Goal: Transaction & Acquisition: Purchase product/service

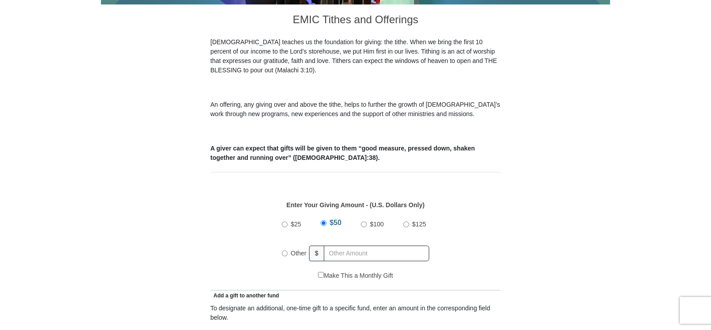
scroll to position [268, 0]
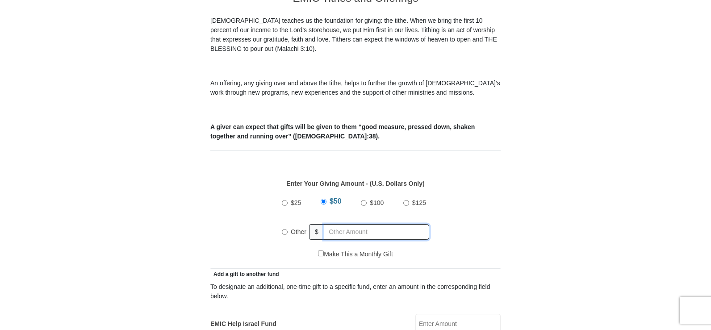
radio input "true"
click at [339, 224] on input "text" at bounding box center [378, 232] width 102 height 16
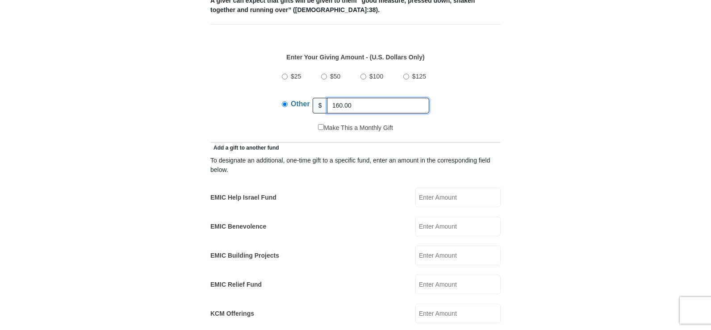
scroll to position [402, 0]
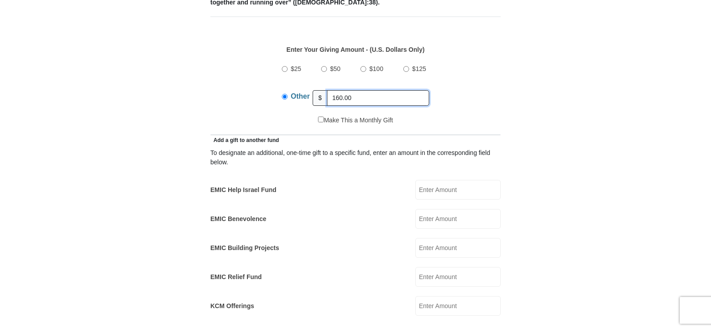
type input "160.00"
click at [490, 182] on input "EMIC Help Israel Fund" at bounding box center [458, 190] width 85 height 20
drag, startPoint x: 449, startPoint y: 181, endPoint x: 452, endPoint y: 176, distance: 6.2
click at [449, 181] on input "20.00" at bounding box center [458, 190] width 85 height 20
drag, startPoint x: 452, startPoint y: 176, endPoint x: 394, endPoint y: 171, distance: 57.8
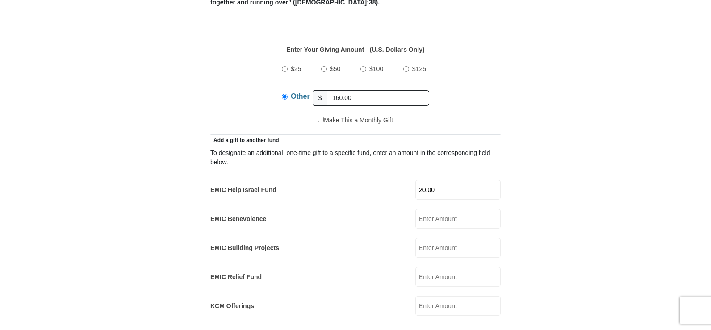
click at [394, 180] on div "EMIC Help Israel Fund 20.00 EMIC Help Israel Fund Amount must be a valid number…" at bounding box center [355, 190] width 290 height 20
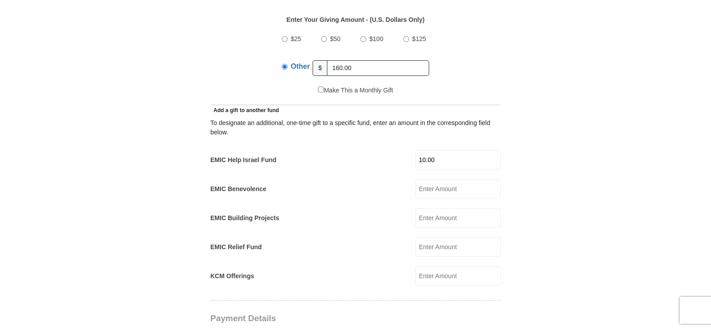
scroll to position [447, 0]
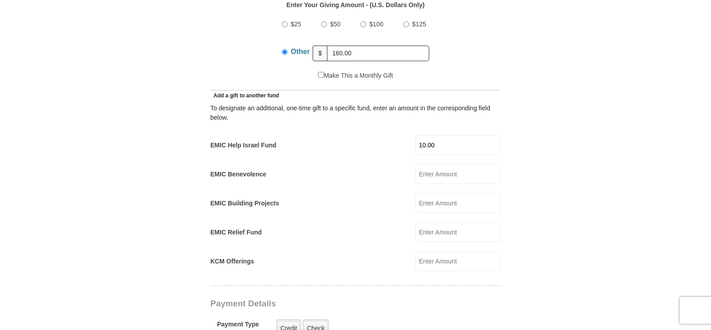
type input "10.00"
click at [439, 193] on input "EMIC Building Projects" at bounding box center [458, 203] width 85 height 20
type input "10.00"
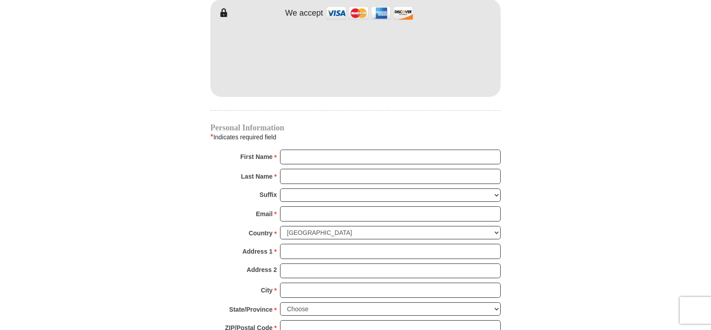
scroll to position [804, 0]
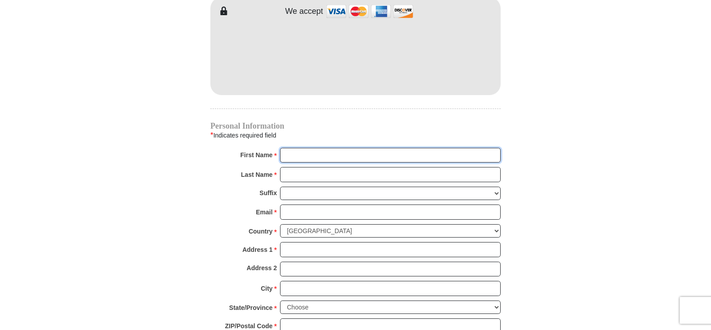
click at [292, 148] on input "First Name *" at bounding box center [390, 155] width 221 height 15
type input "[PERSON_NAME]"
click at [312, 167] on input "Last Name *" at bounding box center [390, 174] width 221 height 15
type input "[PERSON_NAME]"
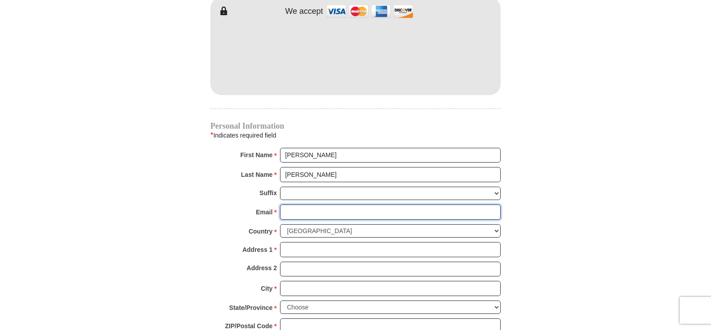
click at [303, 205] on input "Email *" at bounding box center [390, 212] width 221 height 15
type input "[PERSON_NAME][EMAIL_ADDRESS][DOMAIN_NAME]"
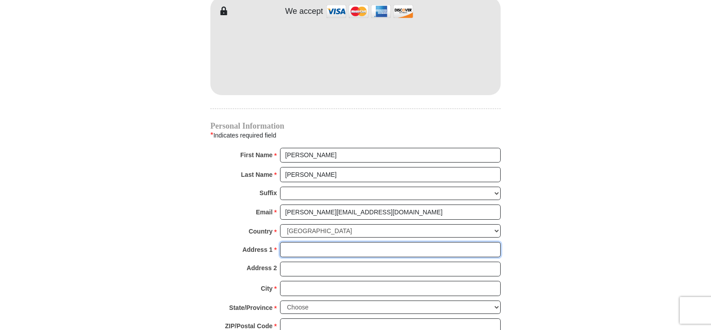
type input "[STREET_ADDRESS][PERSON_NAME]"
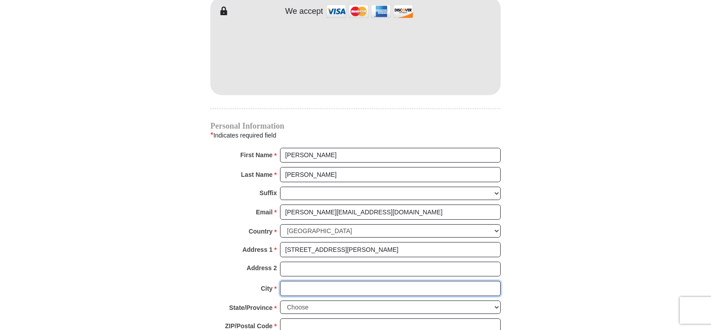
type input "[GEOGRAPHIC_DATA]"
select select "AR"
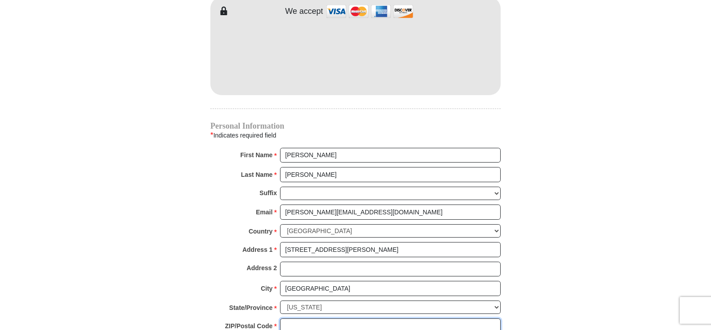
type input "72687"
type input "4792284098"
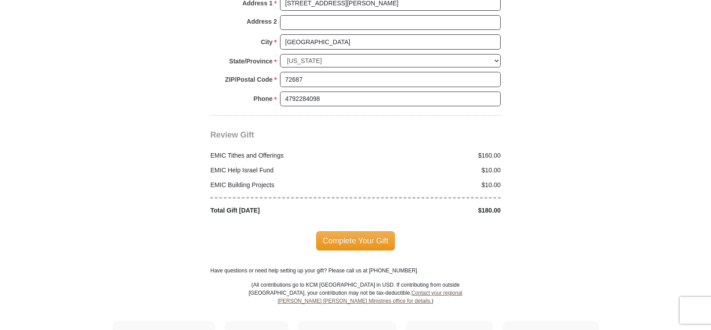
scroll to position [1072, 0]
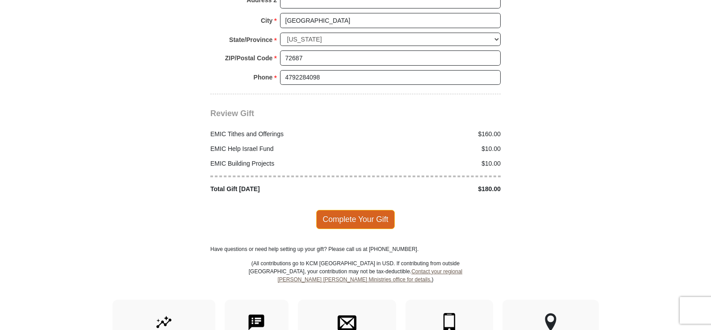
click at [349, 211] on span "Complete Your Gift" at bounding box center [355, 219] width 79 height 19
